Goal: Find specific page/section: Find specific page/section

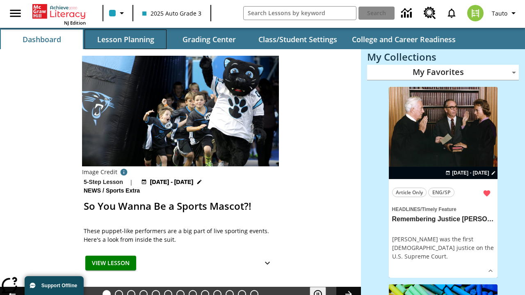
click at [126, 39] on button "Lesson Planning" at bounding box center [125, 40] width 82 height 20
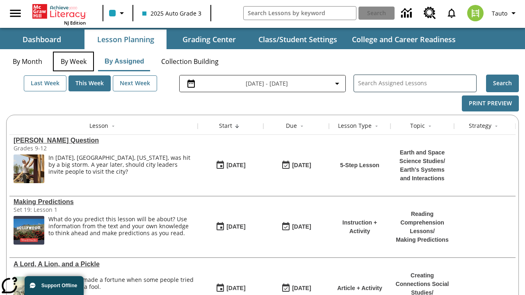
click at [73, 62] on button "By Week" at bounding box center [73, 62] width 41 height 20
